Goal: Check status

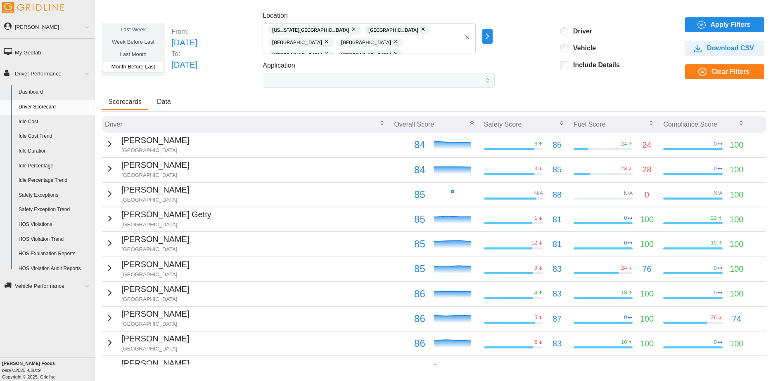
click at [391, 50] on button "button" at bounding box center [396, 54] width 10 height 9
click at [418, 29] on button "button" at bounding box center [423, 29] width 10 height 9
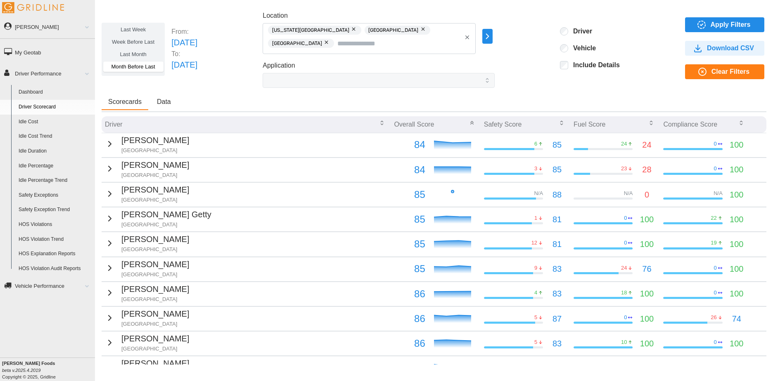
click at [418, 30] on button "button" at bounding box center [423, 29] width 10 height 9
click at [418, 31] on button "button" at bounding box center [423, 29] width 10 height 9
click at [718, 21] on span "Apply Filters" at bounding box center [730, 25] width 40 height 14
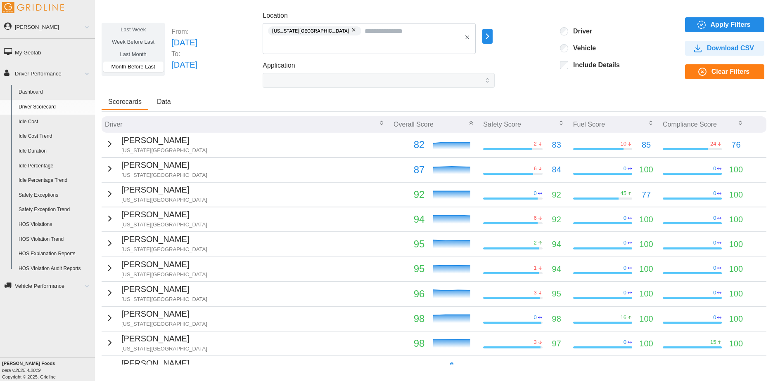
click at [135, 31] on span "Last Week" at bounding box center [133, 29] width 25 height 6
click at [732, 21] on span "Apply Filters" at bounding box center [730, 25] width 40 height 14
click at [164, 99] on span "Data" at bounding box center [164, 102] width 14 height 7
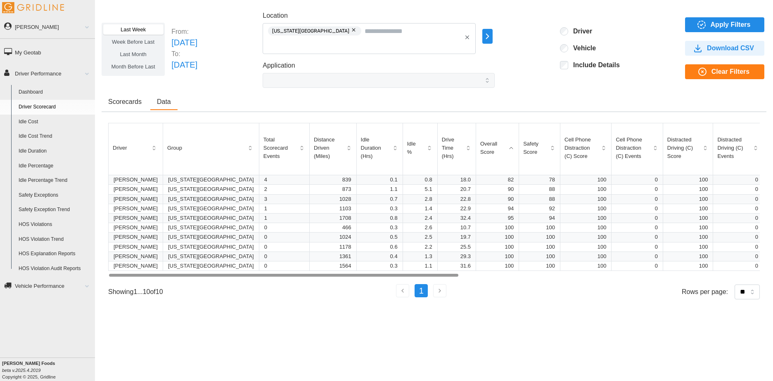
click at [259, 278] on div at bounding box center [433, 275] width 651 height 5
click at [341, 274] on div at bounding box center [283, 275] width 349 height 3
click at [128, 97] on button "Scorecards" at bounding box center [125, 103] width 47 height 16
